Goal: Task Accomplishment & Management: Use online tool/utility

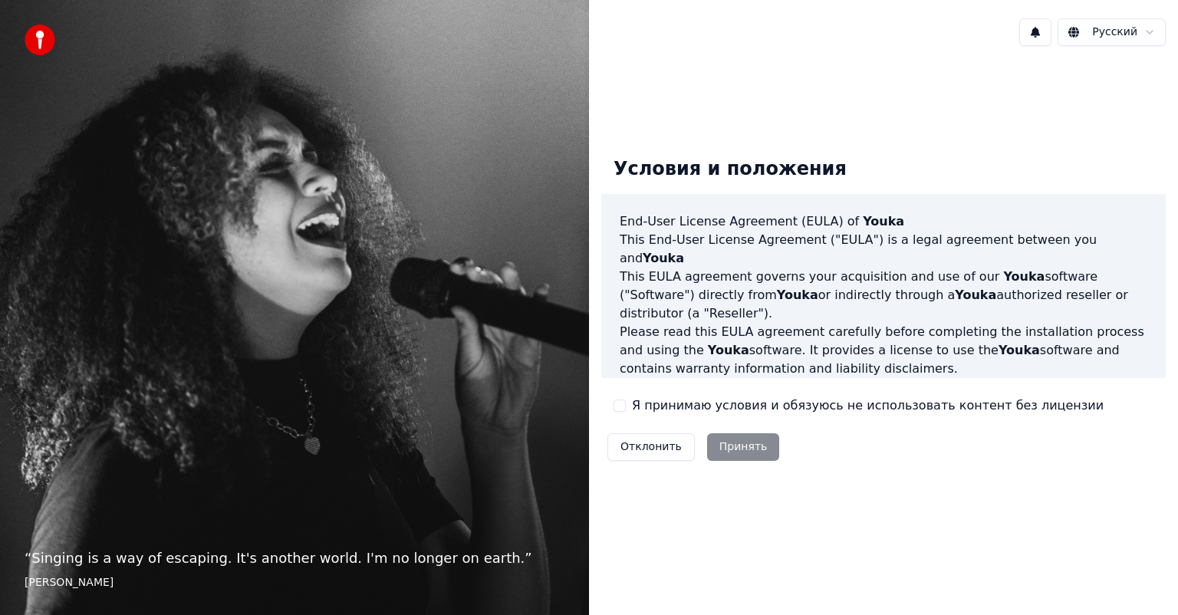
click at [733, 404] on label "Я принимаю условия и обязуюсь не использовать контент без лицензии" at bounding box center [868, 406] width 472 height 18
click at [626, 404] on button "Я принимаю условия и обязуюсь не использовать контент без лицензии" at bounding box center [620, 406] width 12 height 12
click at [740, 444] on button "Принять" at bounding box center [743, 447] width 73 height 28
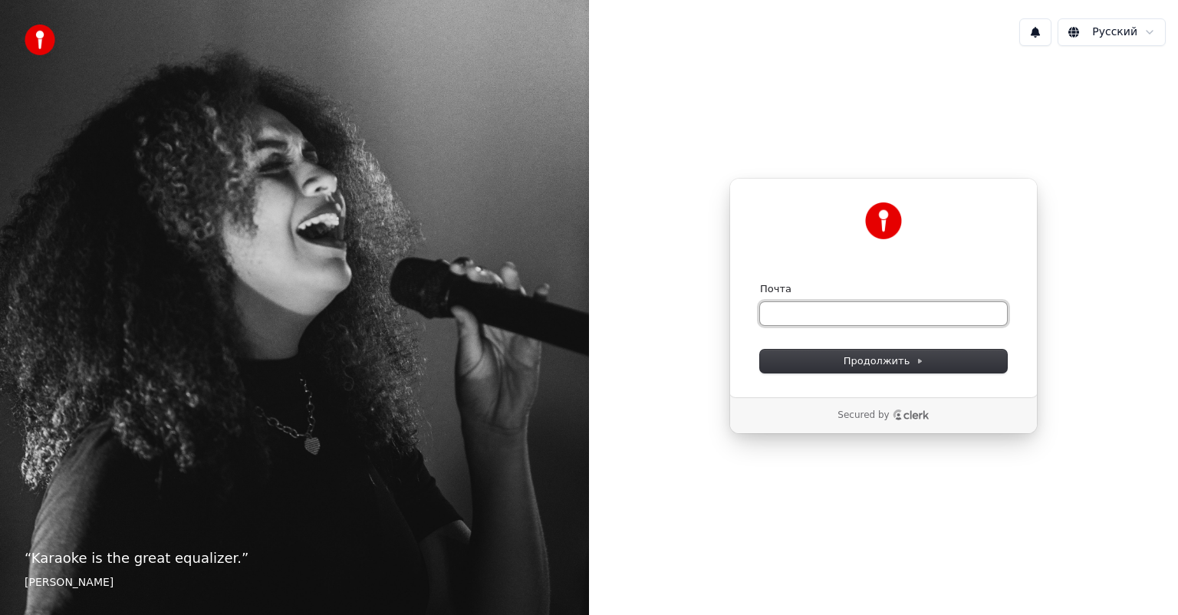
click at [835, 313] on input "Почта" at bounding box center [883, 313] width 247 height 23
type input "*"
click at [760, 282] on button "submit" at bounding box center [760, 282] width 0 height 0
type input "**********"
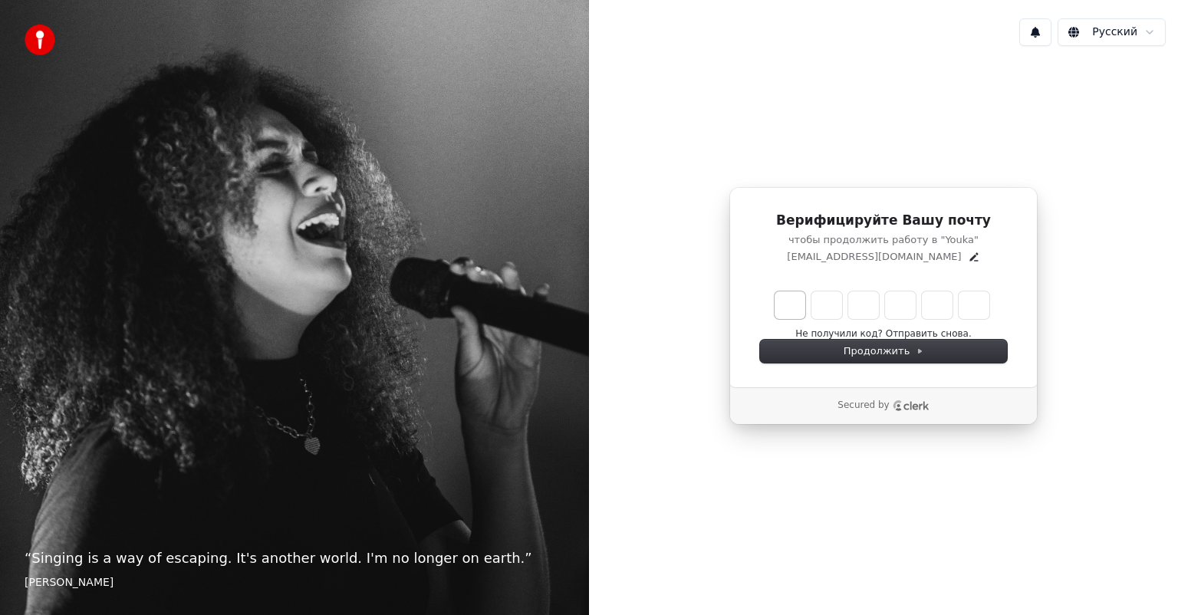
type input "******"
type input "*"
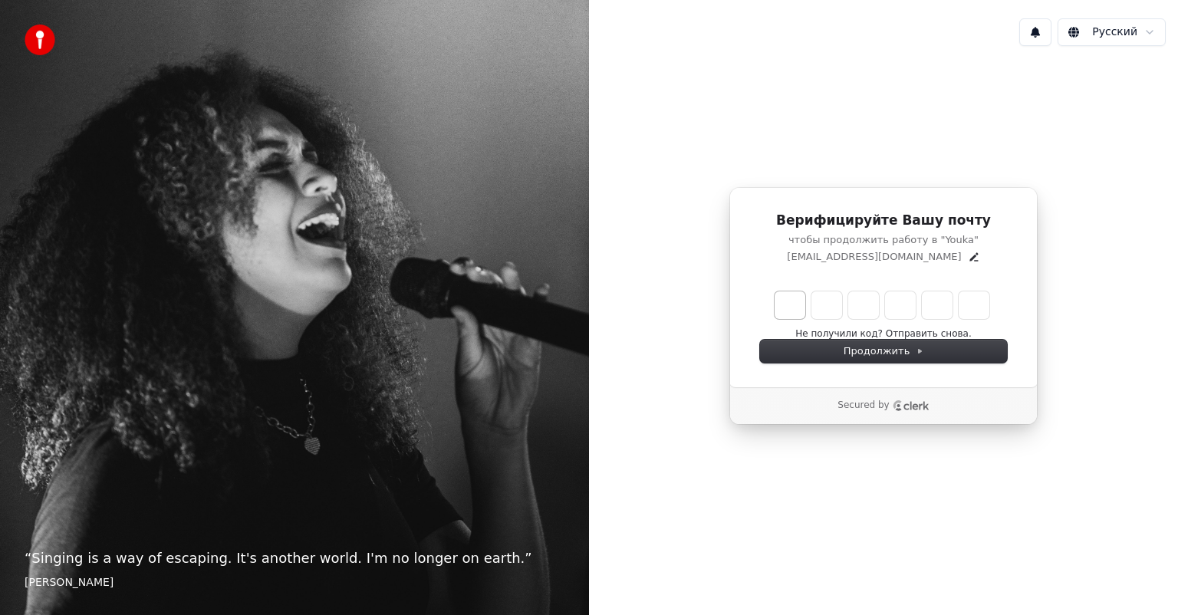
type input "*"
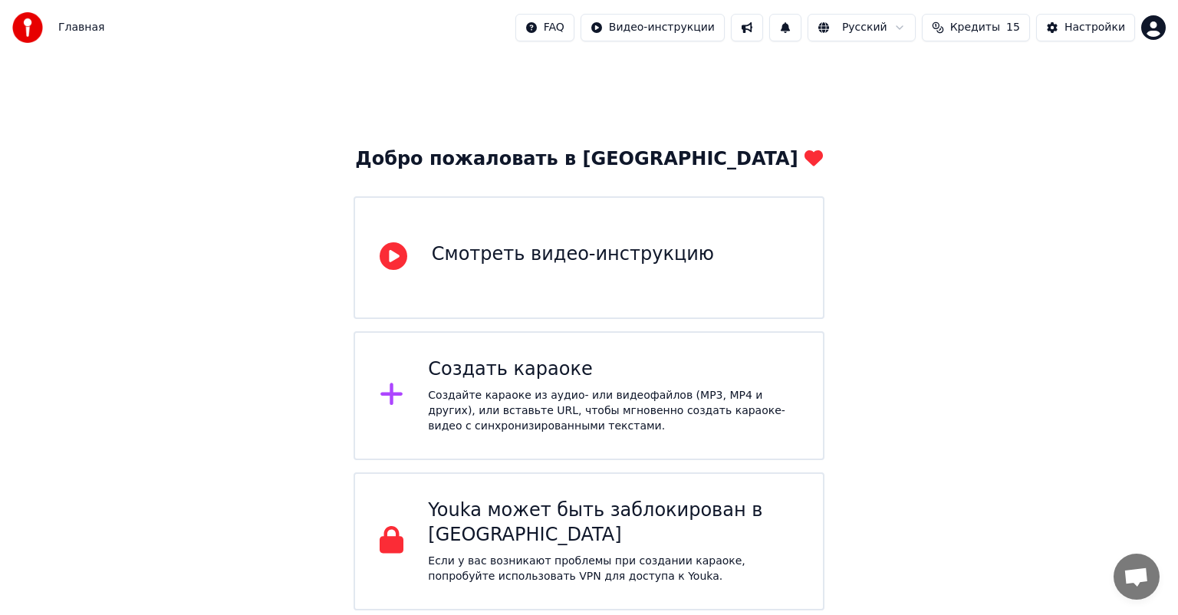
click at [535, 388] on div "Создайте караоке из аудио- или видеофайлов (MP3, MP4 и других), или вставьте UR…" at bounding box center [613, 411] width 371 height 46
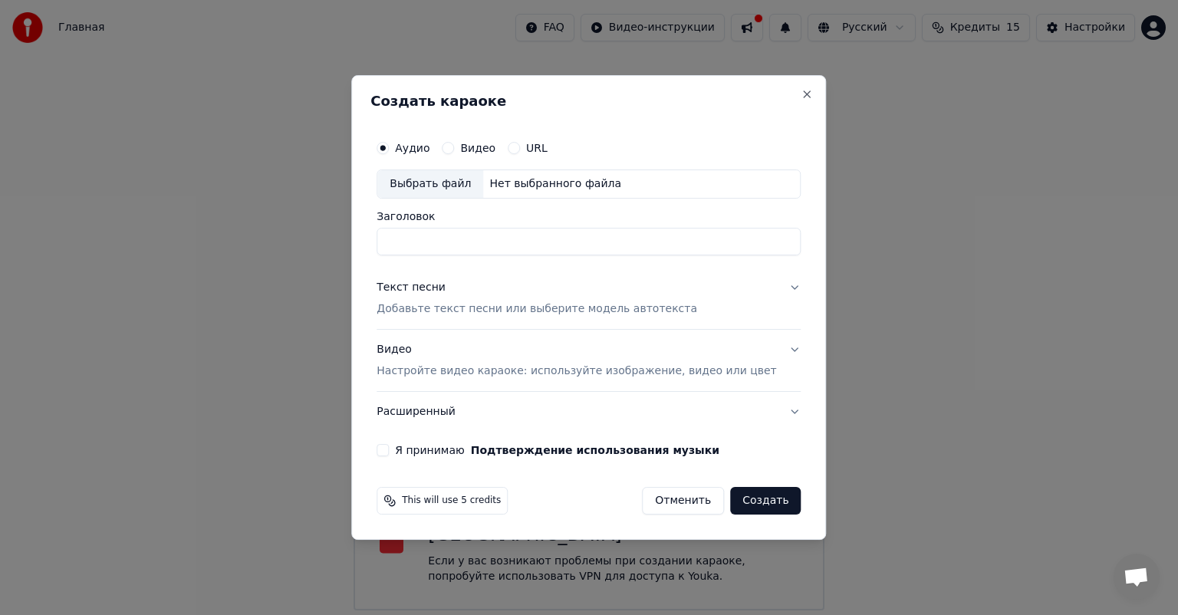
click at [508, 238] on input "Заголовок" at bounding box center [589, 242] width 424 height 28
type input "*"
type input "**"
click at [468, 305] on p "Добавьте текст песни или выберите модель автотекста" at bounding box center [537, 308] width 321 height 15
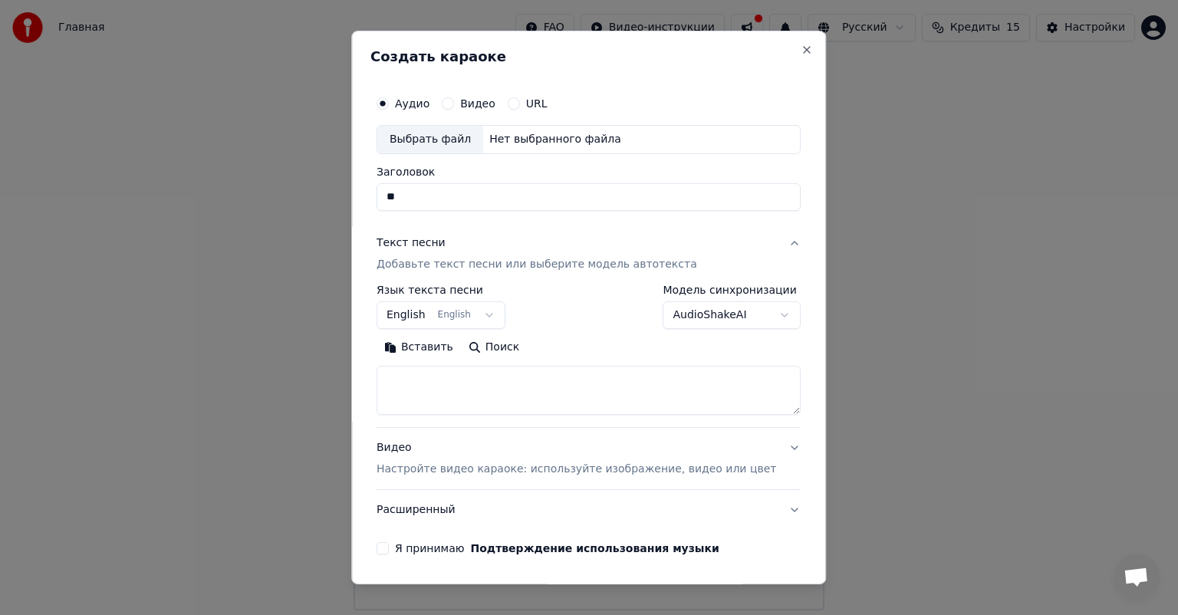
click at [420, 374] on textarea at bounding box center [589, 390] width 424 height 49
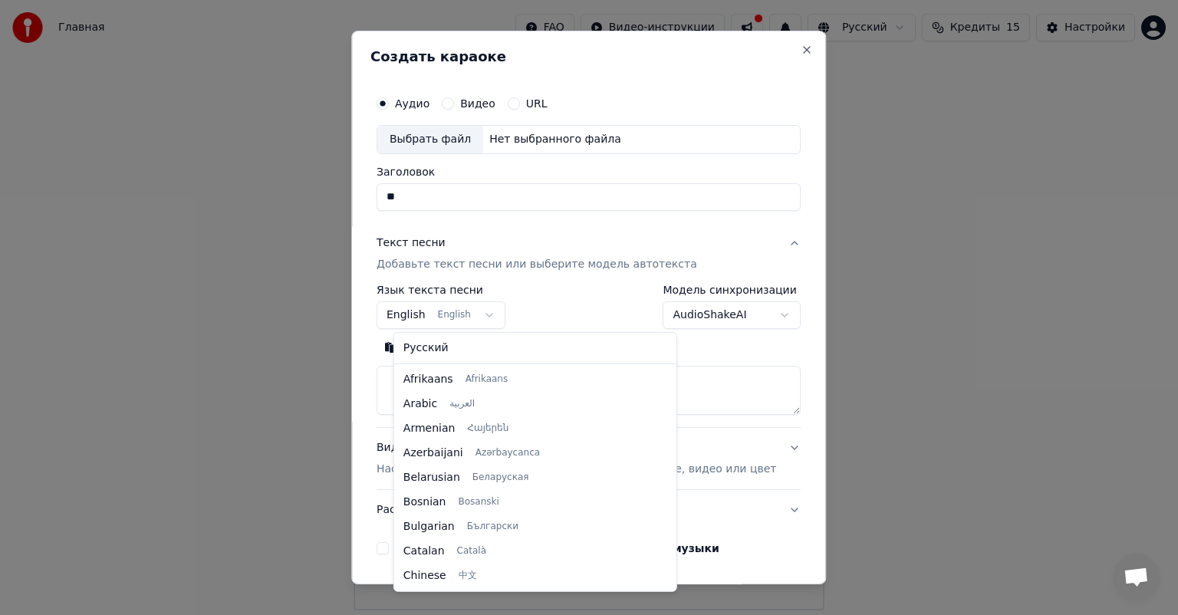
click at [430, 306] on body "Главная FAQ Видео-инструкции Русский Кредиты 15 Настройки Добро пожаловать в Yo…" at bounding box center [589, 305] width 1178 height 611
select select "**"
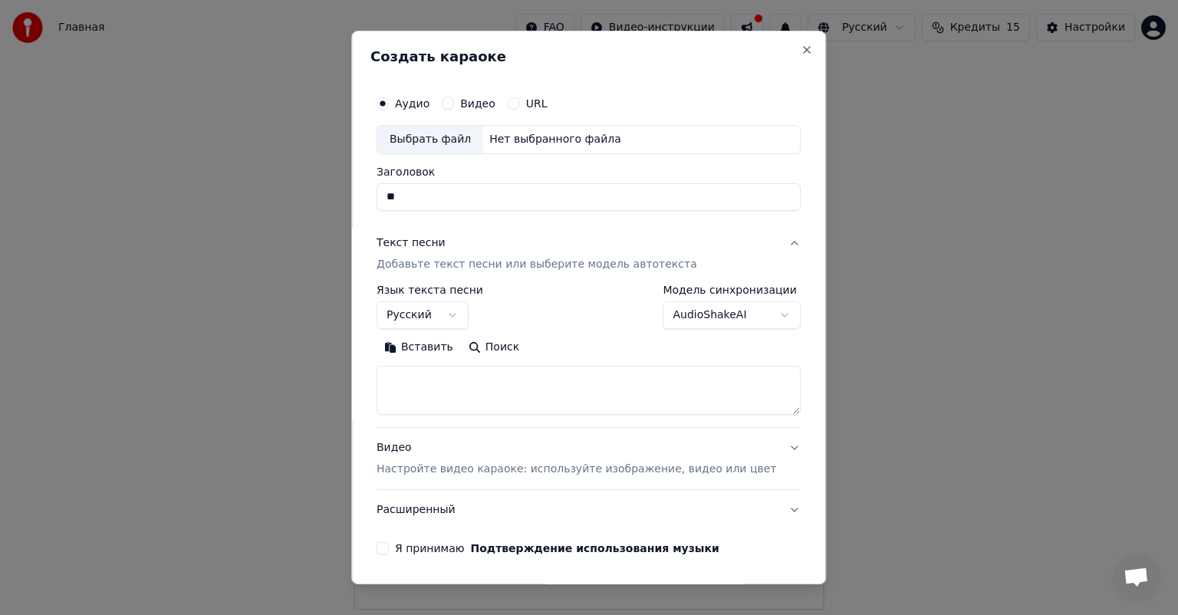
click at [445, 397] on textarea at bounding box center [589, 390] width 424 height 49
paste textarea "**********"
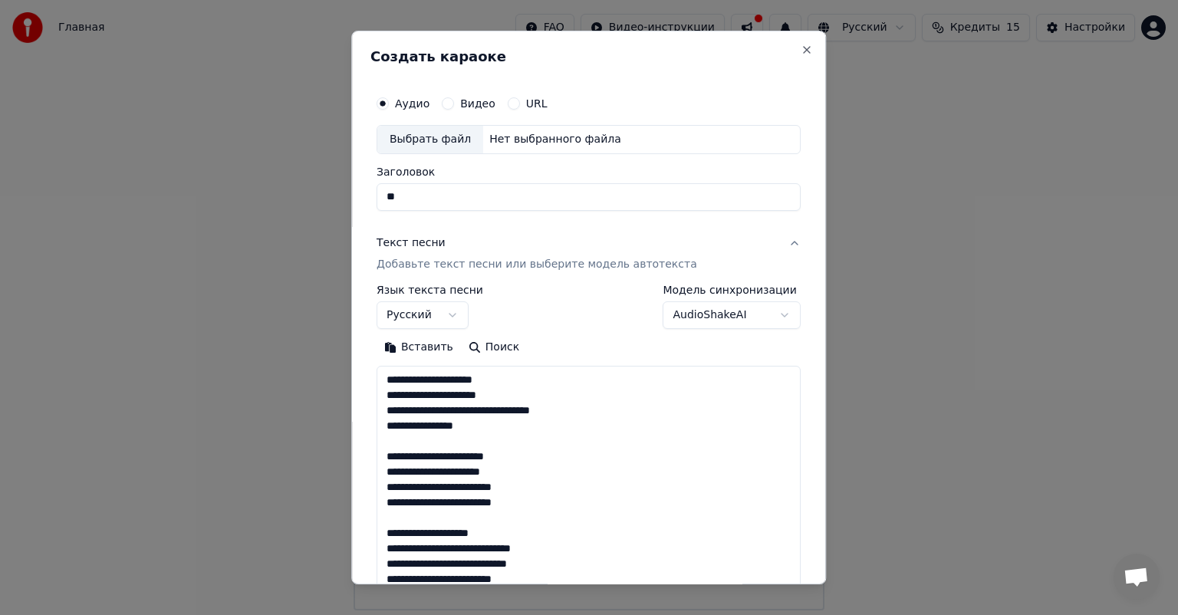
scroll to position [555, 0]
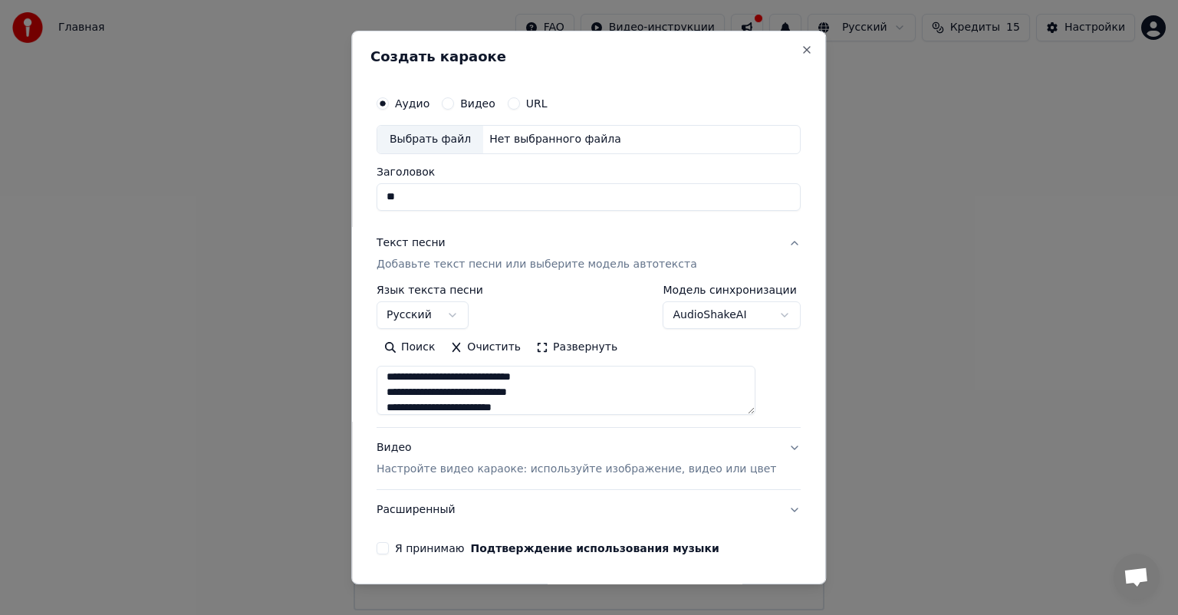
type textarea "**********"
click at [503, 472] on p "Настройте видео караоке: используйте изображение, видео или цвет" at bounding box center [577, 469] width 400 height 15
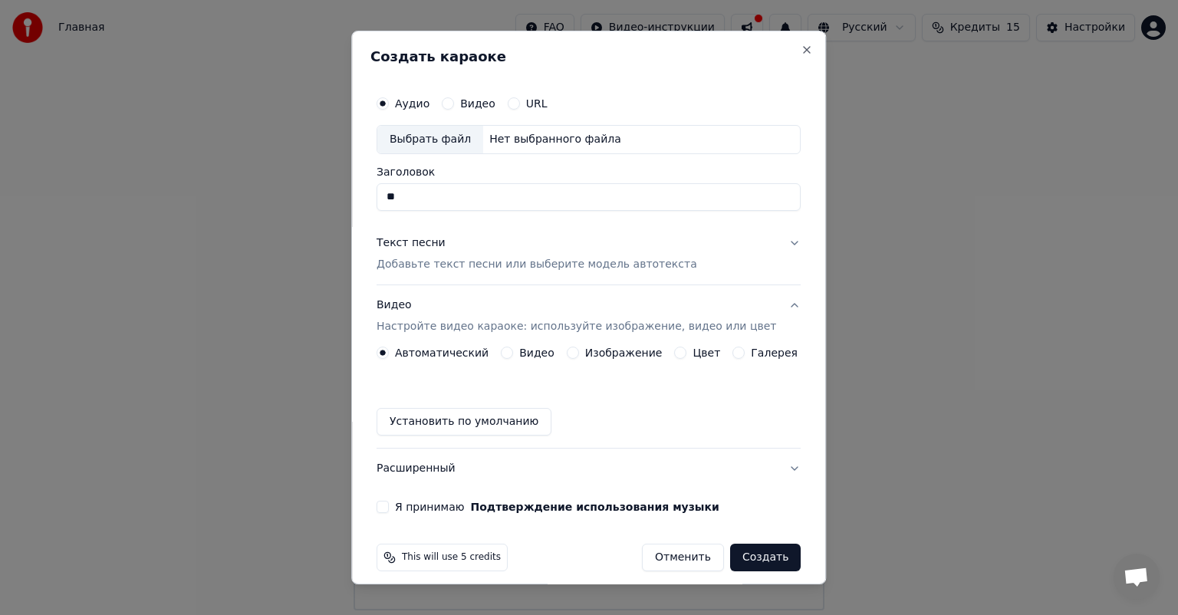
click at [520, 354] on label "Видео" at bounding box center [536, 353] width 35 height 11
click at [513, 354] on button "Видео" at bounding box center [507, 353] width 12 height 12
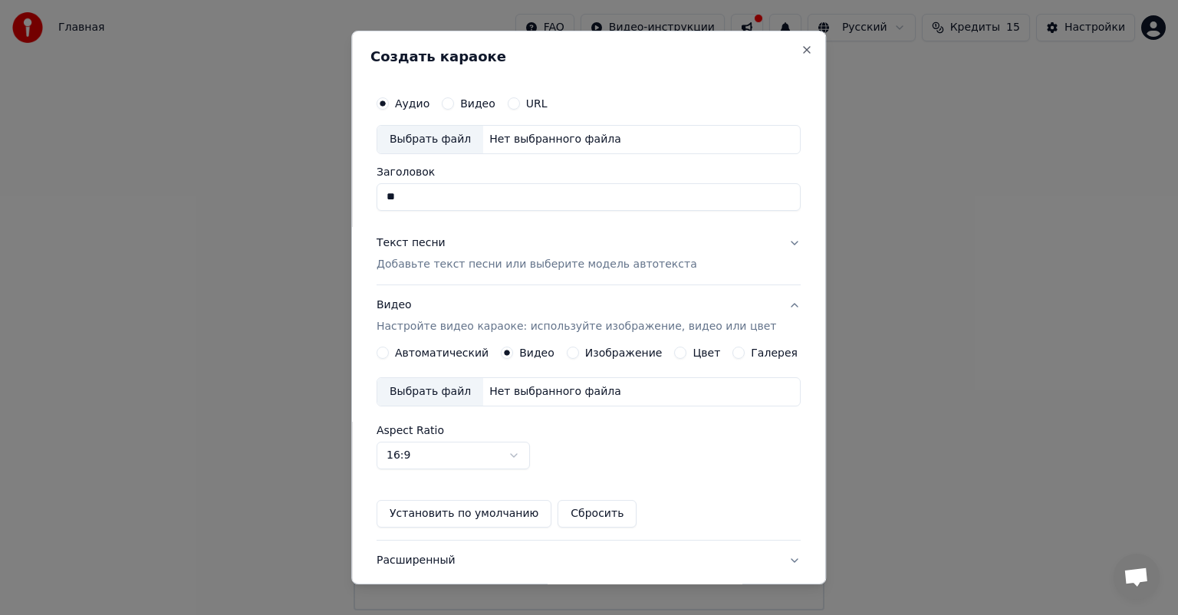
click at [445, 348] on label "Автоматический" at bounding box center [442, 353] width 94 height 11
click at [389, 347] on button "Автоматический" at bounding box center [383, 353] width 12 height 12
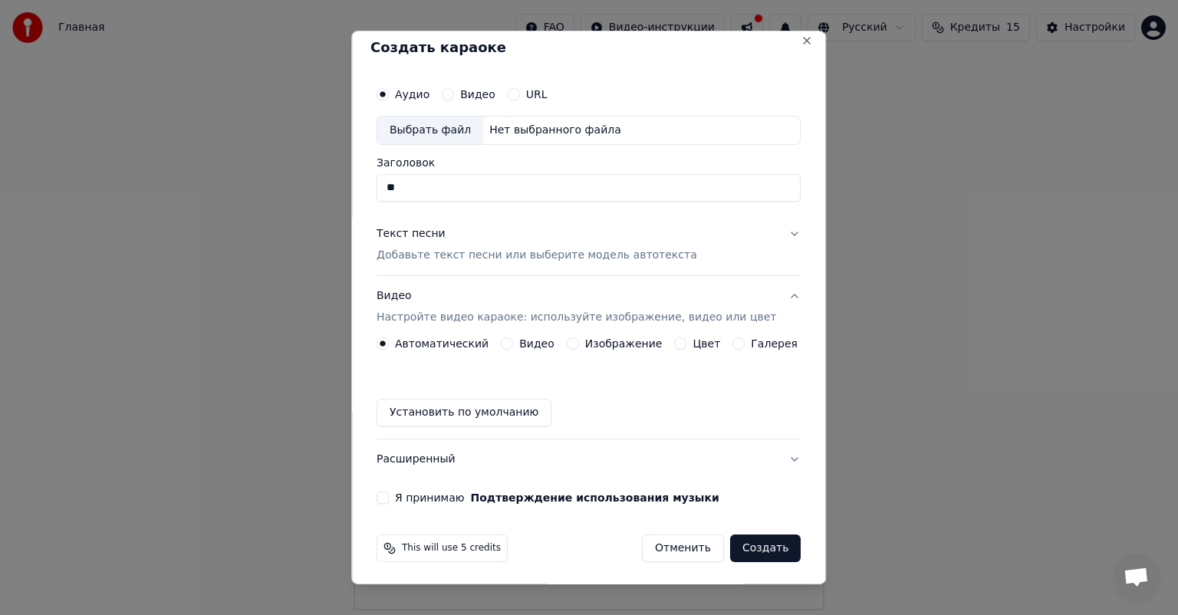
scroll to position [12, 0]
click at [389, 496] on button "Я принимаю Подтверждение использования музыки" at bounding box center [383, 495] width 12 height 12
click at [529, 128] on div "Нет выбранного файла" at bounding box center [555, 127] width 144 height 15
type input "**********"
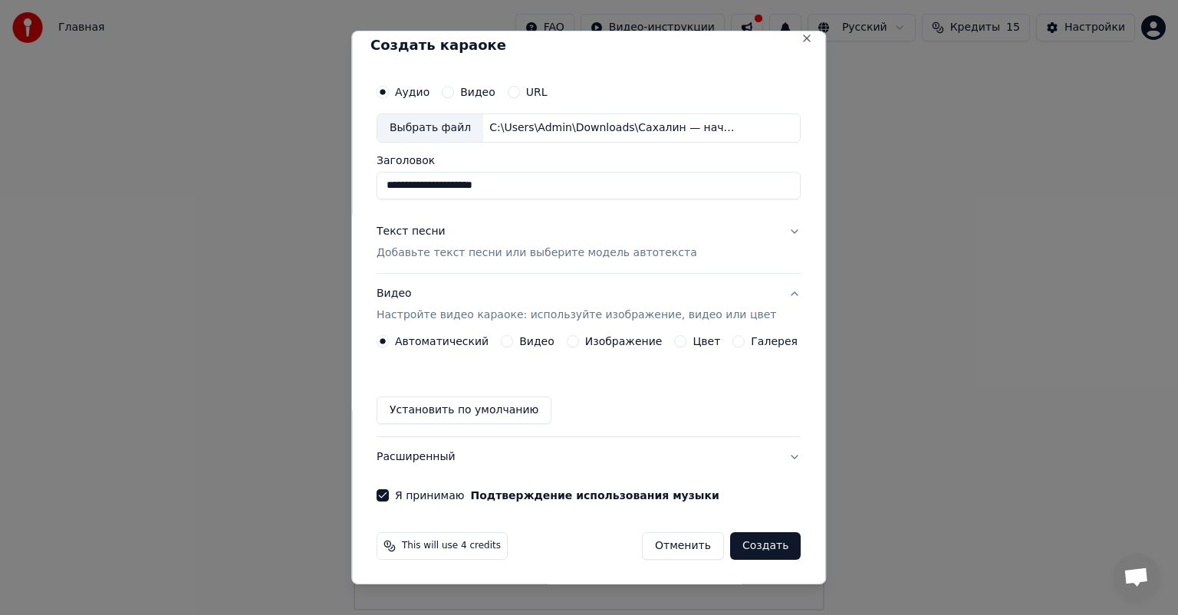
click at [748, 546] on button "Создать" at bounding box center [765, 546] width 71 height 28
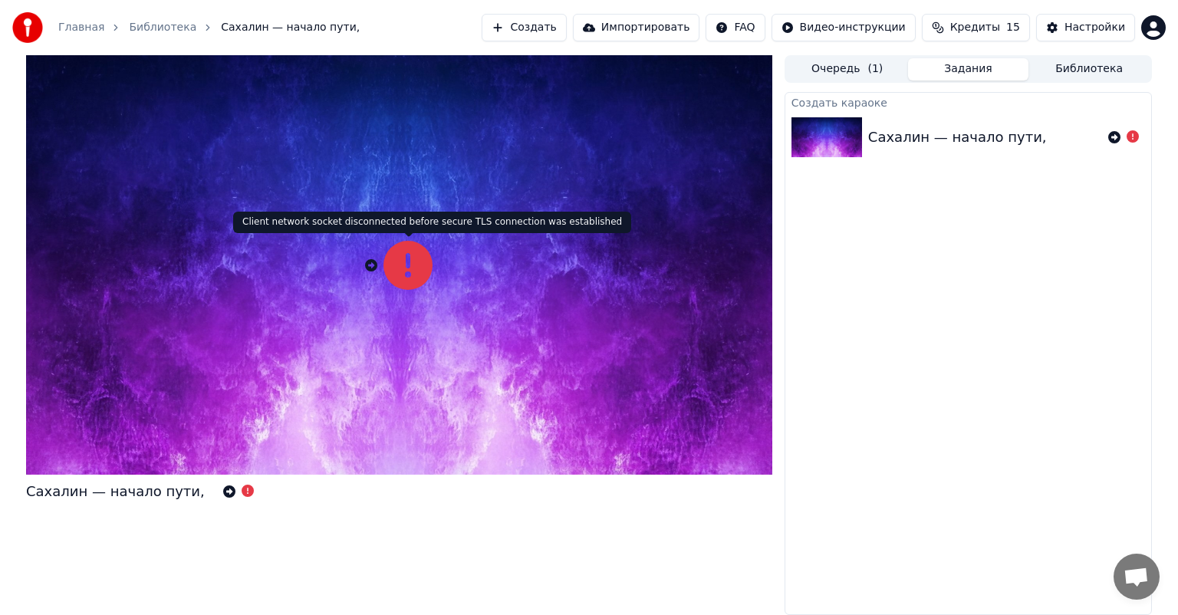
click at [404, 275] on icon at bounding box center [408, 265] width 49 height 49
click at [412, 263] on icon at bounding box center [408, 265] width 49 height 49
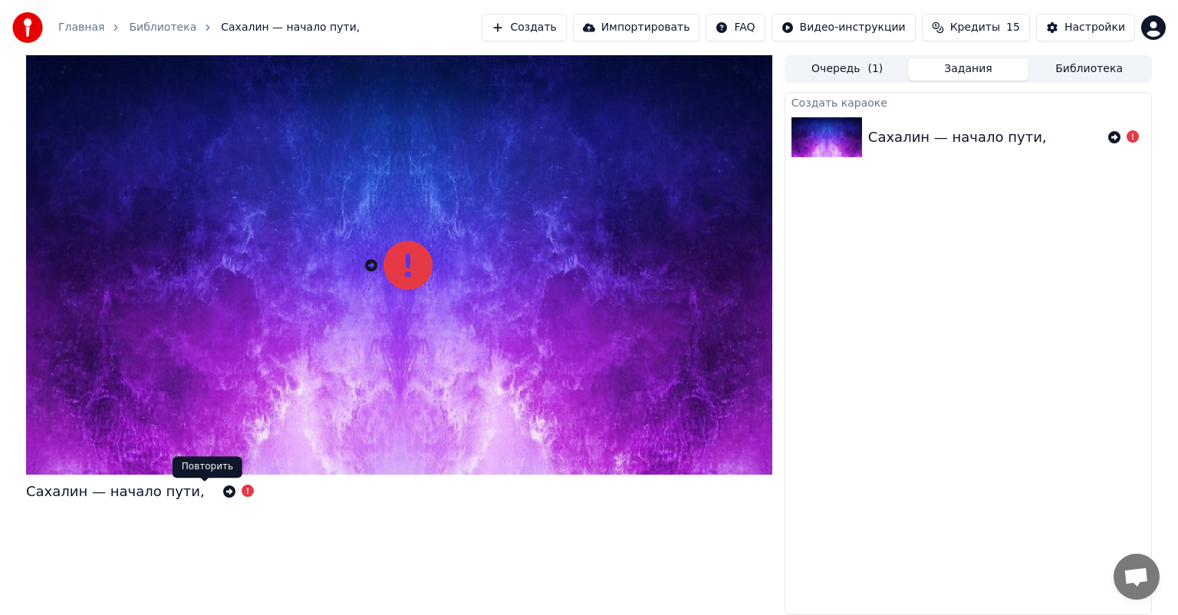
click at [223, 493] on icon at bounding box center [229, 492] width 12 height 12
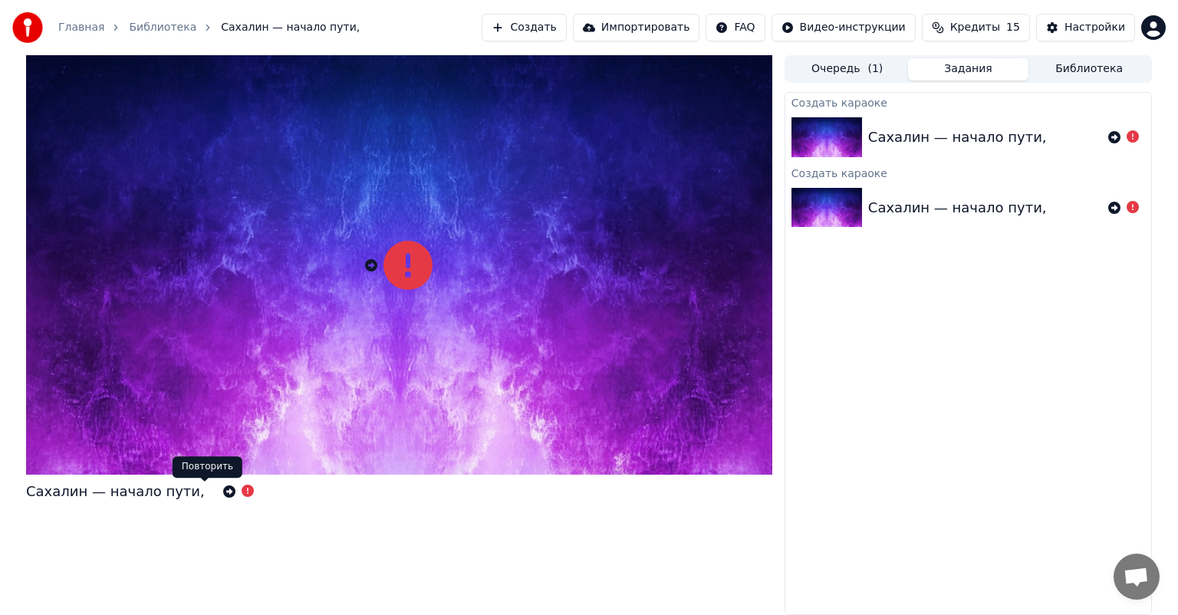
click at [223, 489] on icon at bounding box center [229, 492] width 12 height 12
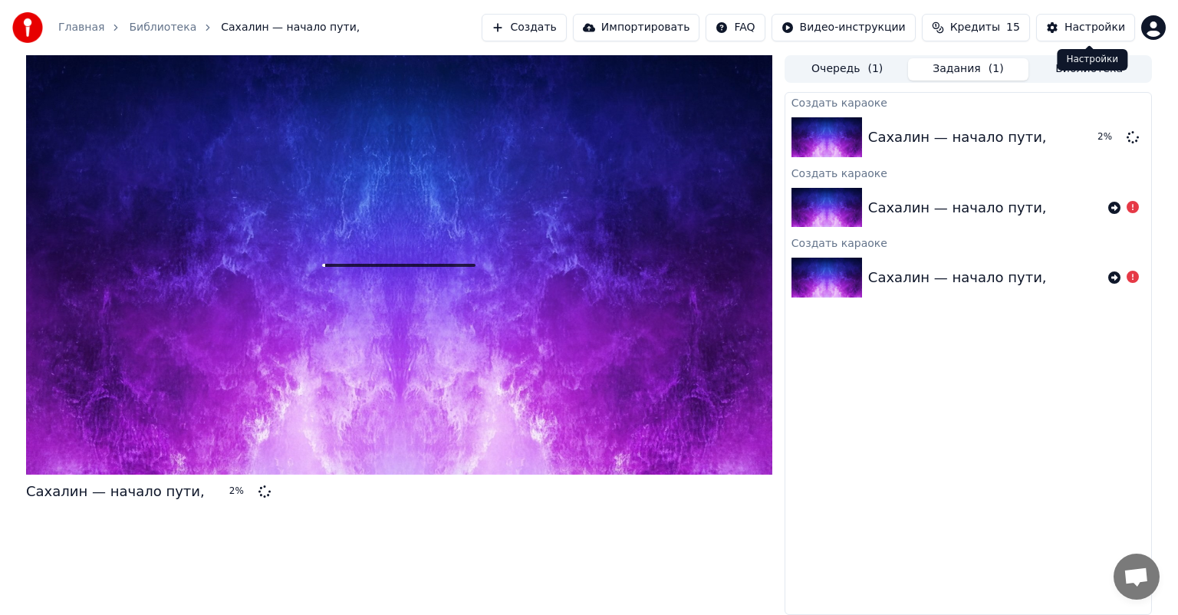
click at [1077, 22] on div "Настройки" at bounding box center [1095, 27] width 61 height 15
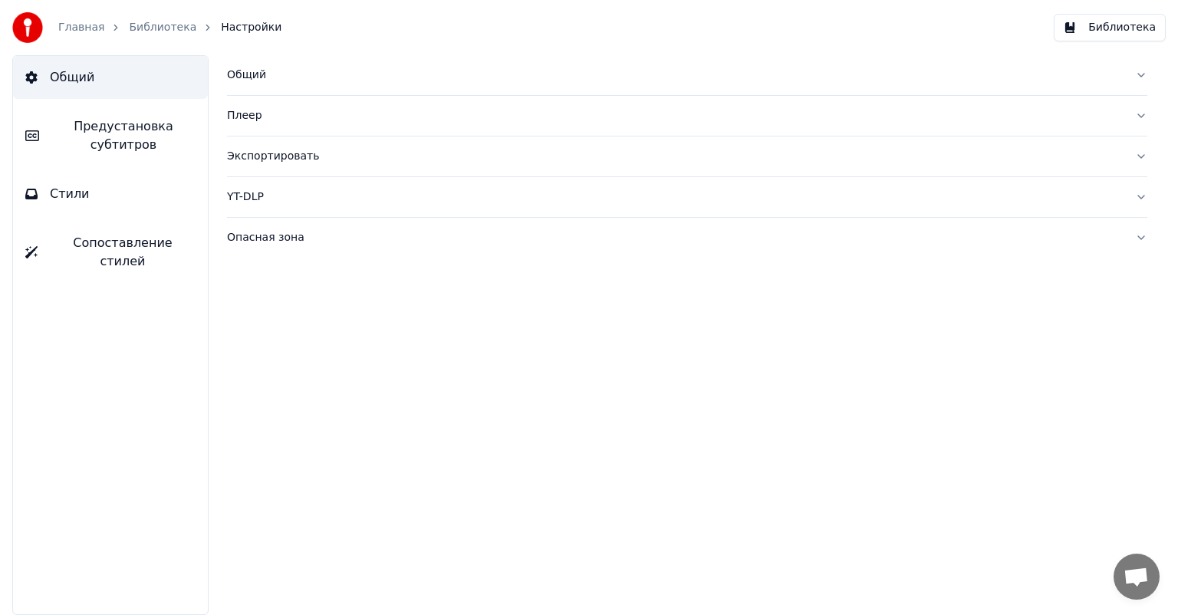
click at [169, 26] on link "Библиотека" at bounding box center [163, 27] width 68 height 15
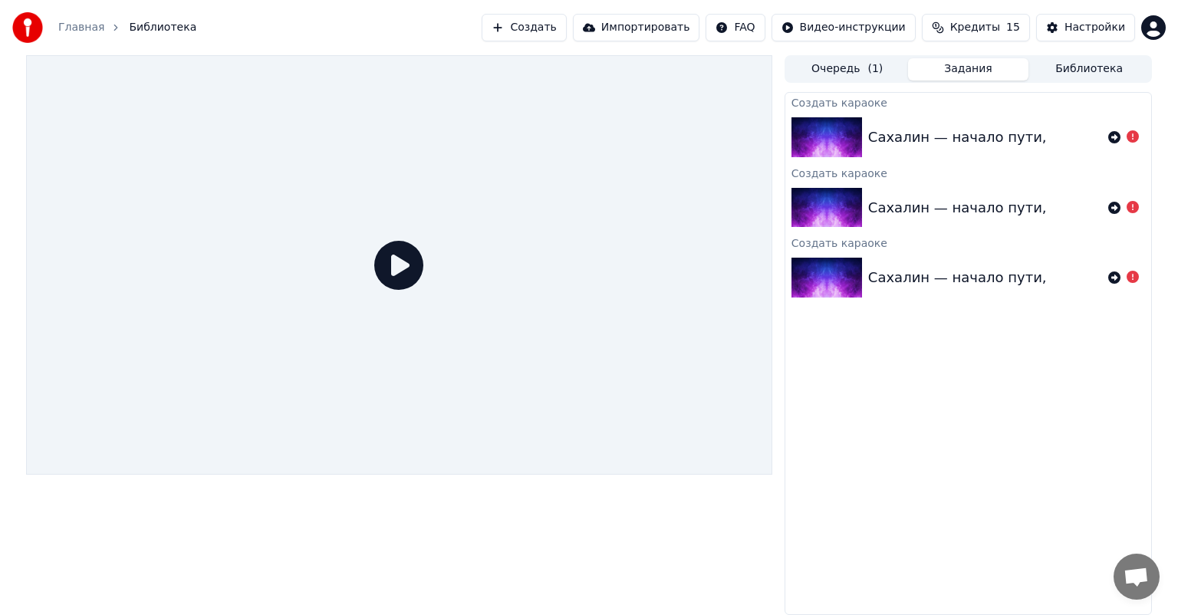
click at [947, 394] on div "Создать караоке Сахалин — начало пути, Создать караоке [PERSON_NAME] — начало п…" at bounding box center [968, 353] width 367 height 523
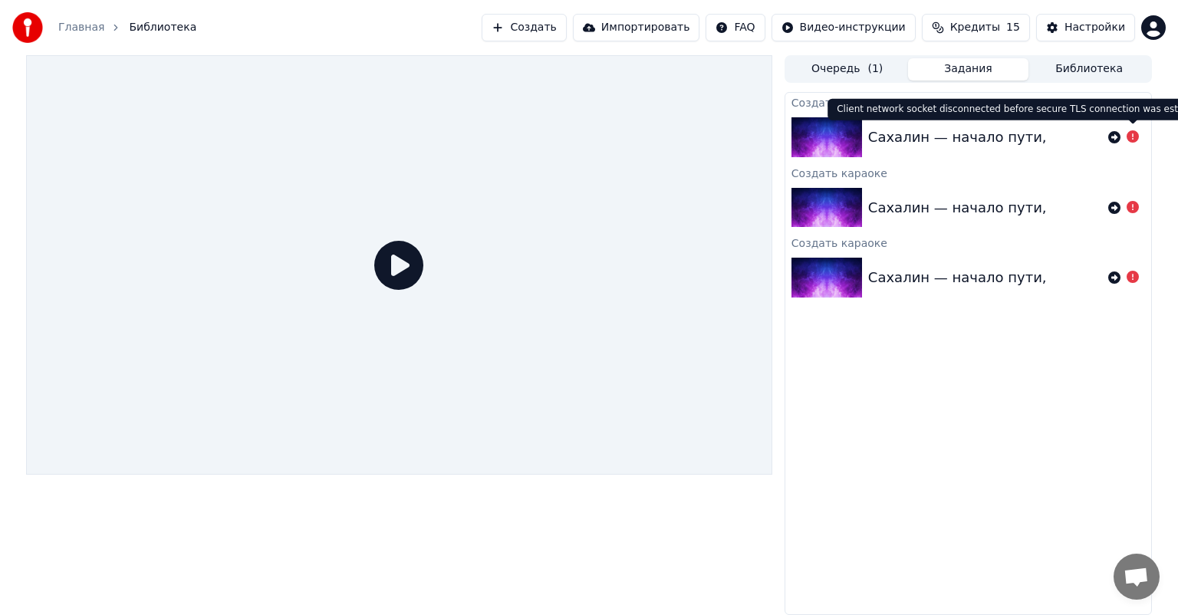
click at [1134, 137] on icon at bounding box center [1133, 136] width 12 height 12
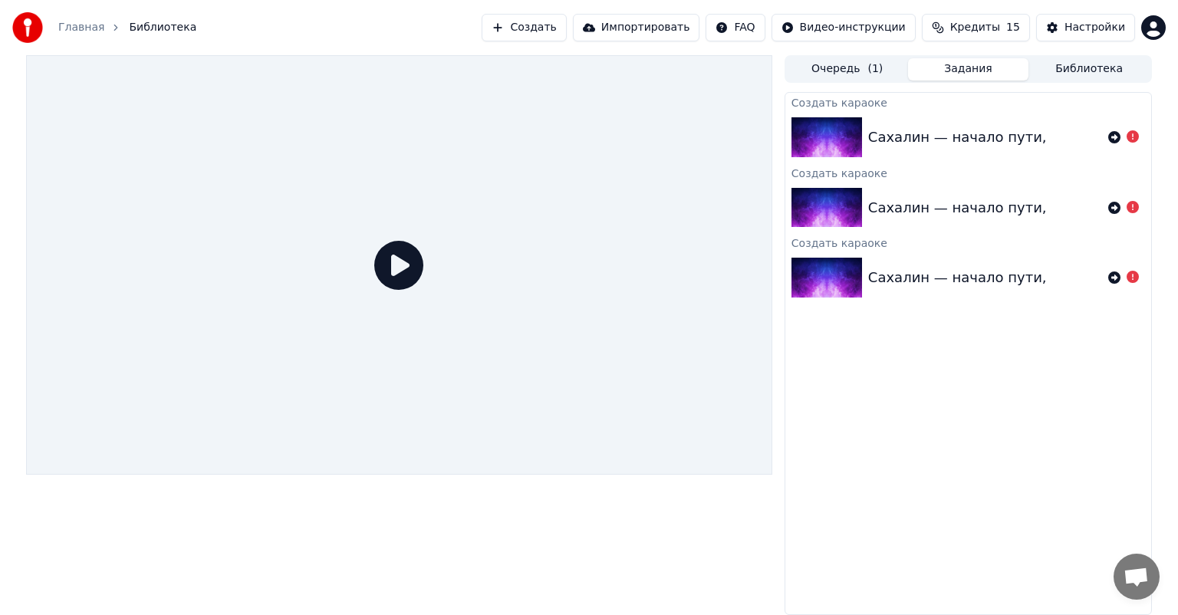
click at [77, 25] on link "Главная" at bounding box center [81, 27] width 46 height 15
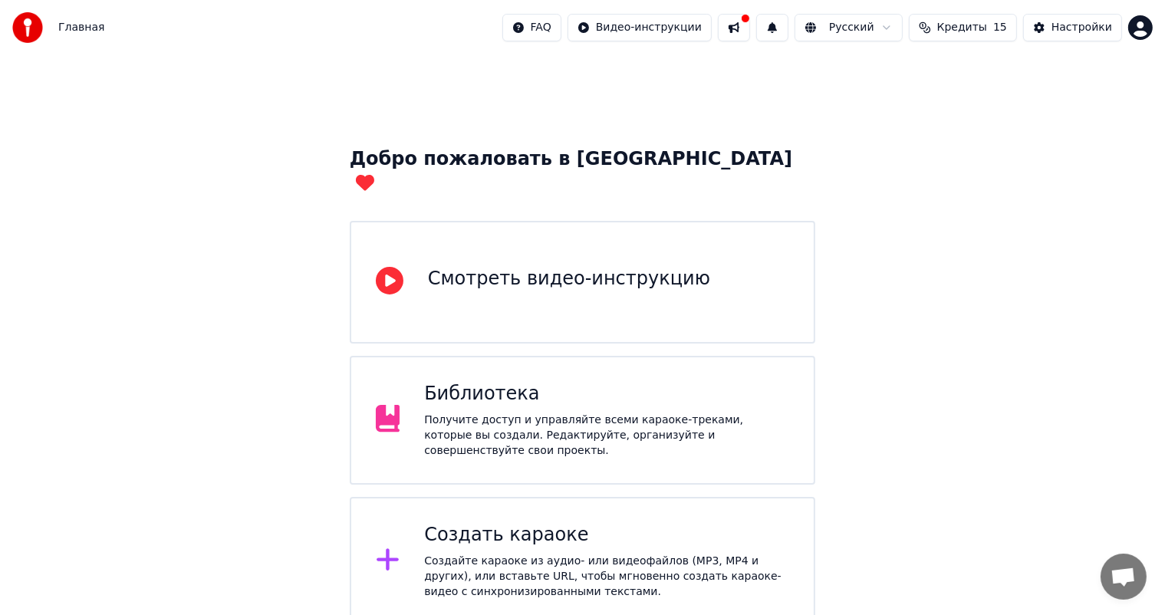
click at [750, 33] on button at bounding box center [734, 28] width 32 height 28
click at [1064, 88] on div "Добро пожаловать в Youka Смотреть видео-инструкцию Библиотека Получите доступ и…" at bounding box center [582, 415] width 1165 height 721
click at [1096, 21] on div "Настройки" at bounding box center [1082, 27] width 61 height 15
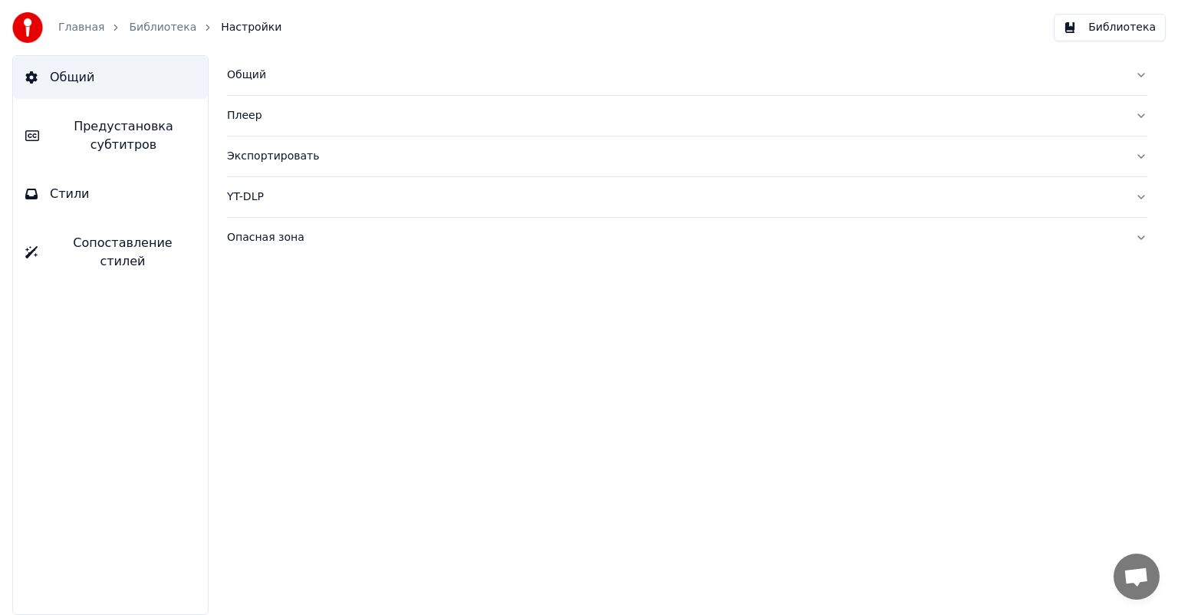
click at [122, 137] on span "Предустановка субтитров" at bounding box center [123, 135] width 144 height 37
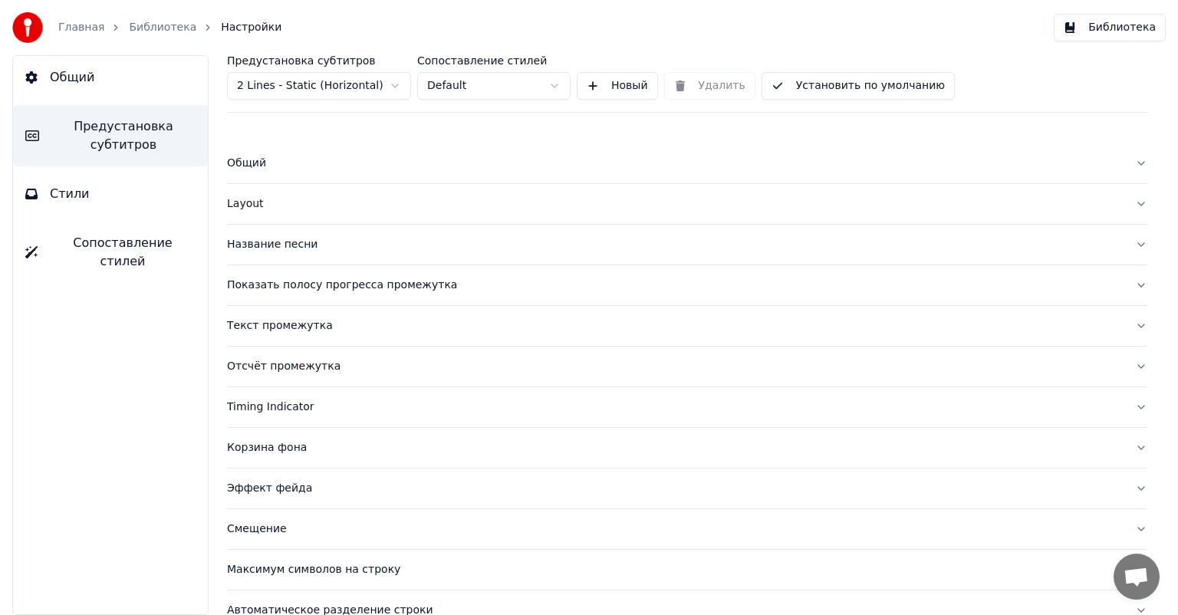
click at [132, 25] on link "Библиотека" at bounding box center [163, 27] width 68 height 15
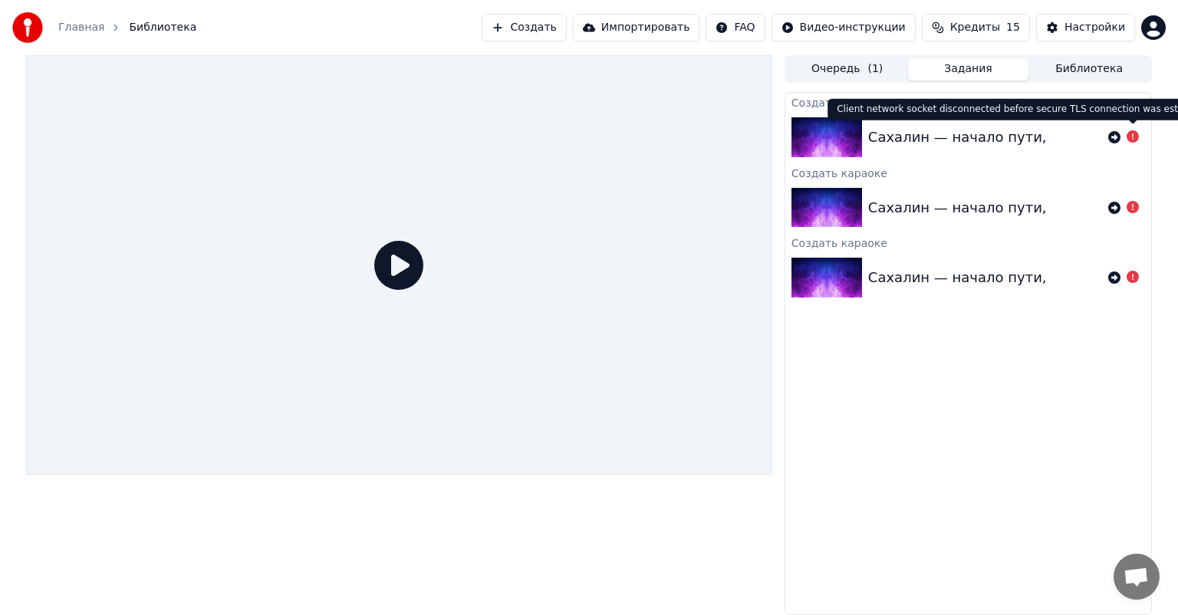
click at [1135, 135] on icon at bounding box center [1133, 136] width 12 height 12
